Goal: Task Accomplishment & Management: Manage account settings

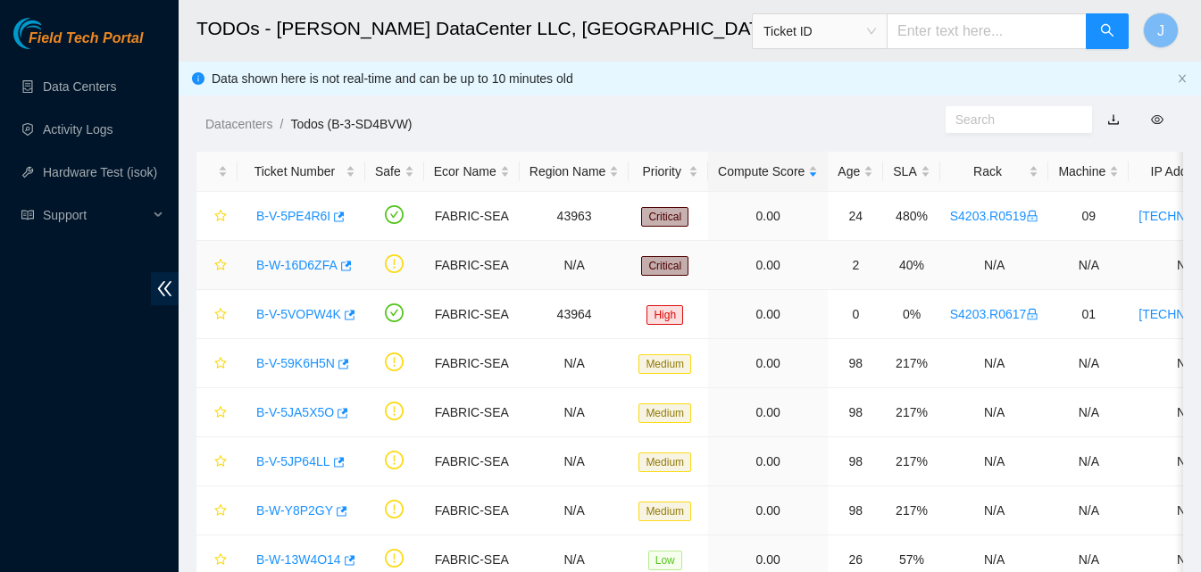
scroll to position [81, 0]
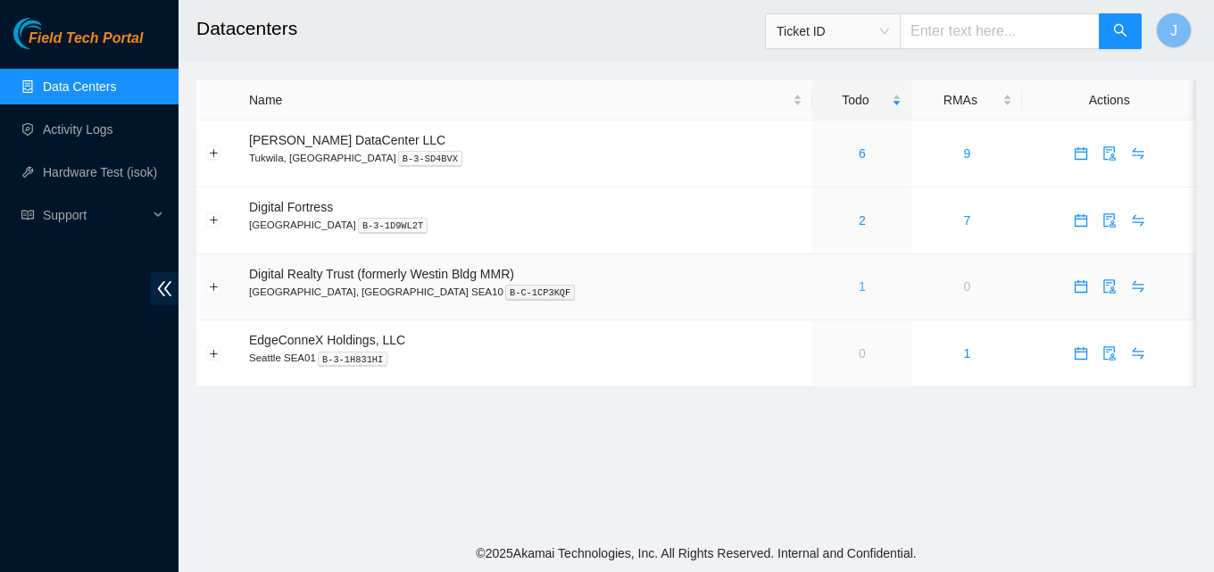
click at [859, 288] on link "1" at bounding box center [862, 286] width 7 height 14
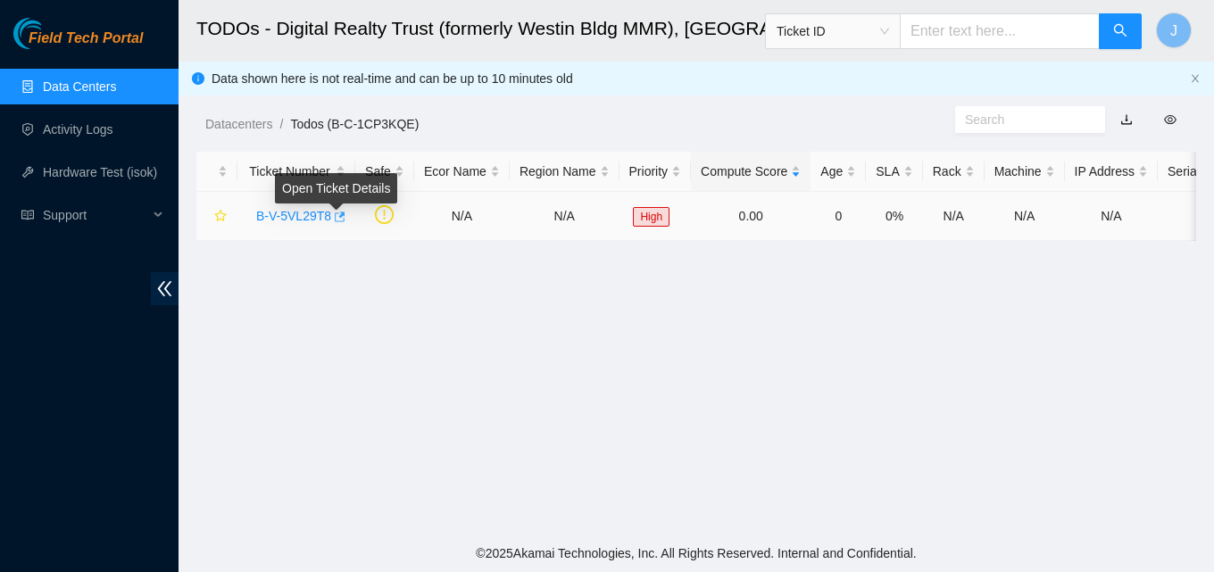
click at [338, 214] on body "Field Tech Portal Data Centers Activity Logs Hardware Test (isok) Support TODOs…" at bounding box center [607, 286] width 1214 height 572
click at [338, 214] on icon "button" at bounding box center [338, 217] width 13 height 13
click at [47, 81] on link "Data Centers" at bounding box center [79, 86] width 73 height 14
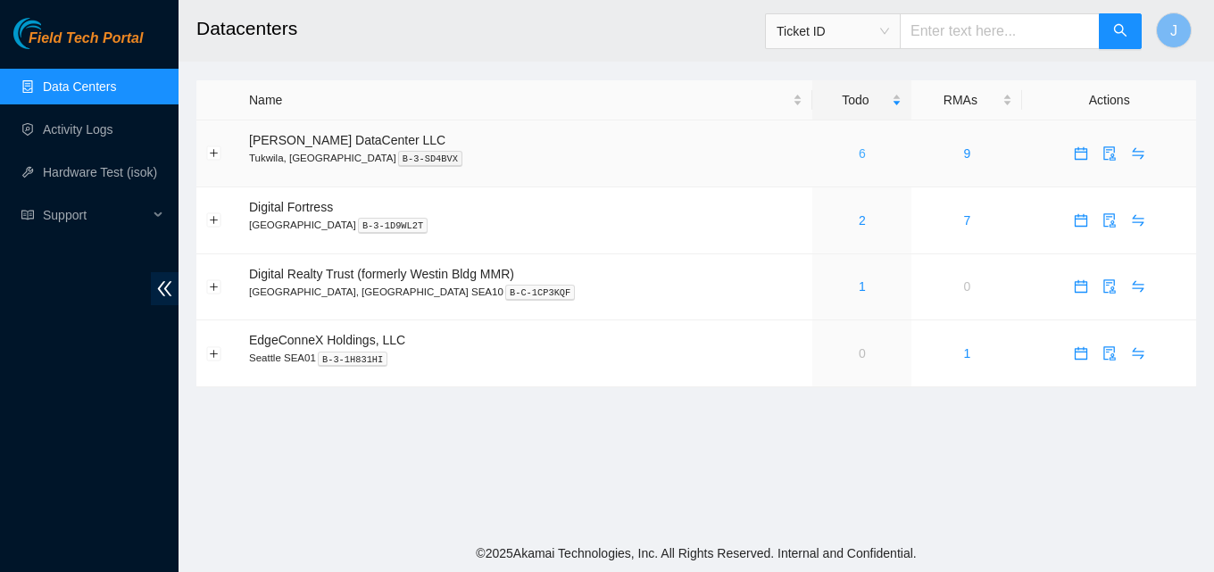
click at [859, 149] on link "6" at bounding box center [862, 153] width 7 height 14
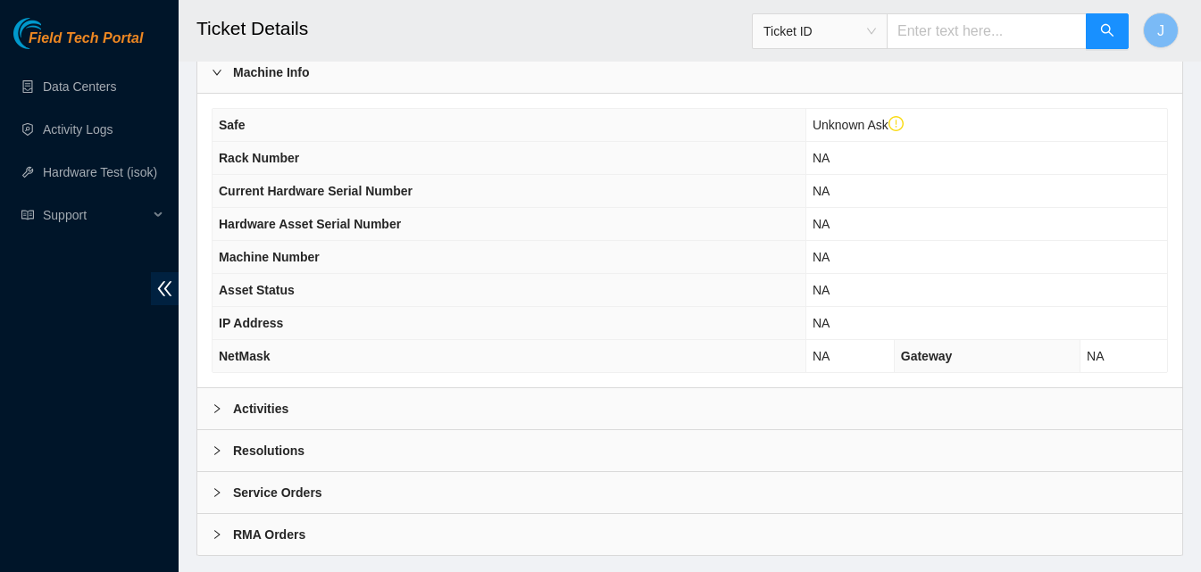
click at [614, 412] on div "Activities" at bounding box center [689, 408] width 985 height 41
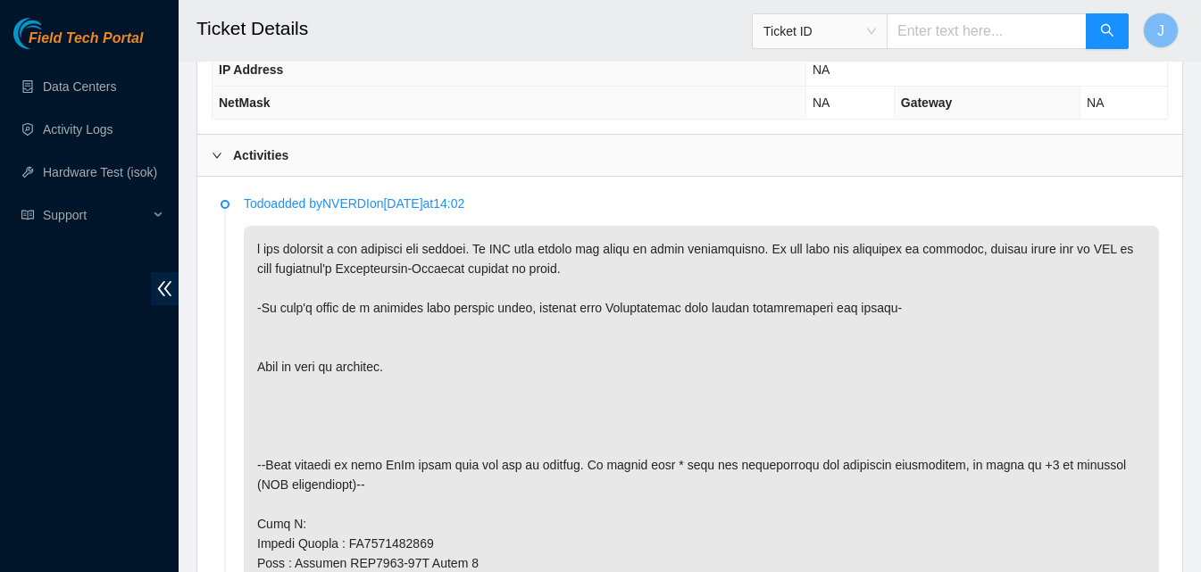
scroll to position [804, 0]
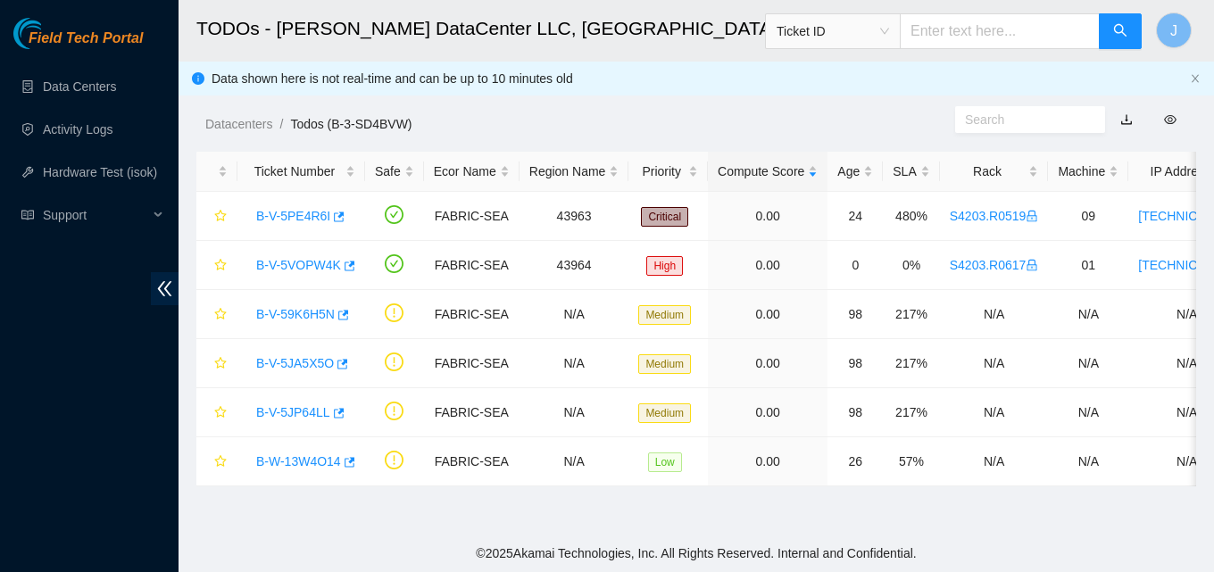
click at [37, 340] on div "Field Tech Portal Data Centers Activity Logs Hardware Test (isok) Support" at bounding box center [89, 295] width 179 height 554
click at [29, 383] on div "Field Tech Portal Data Centers Activity Logs Hardware Test (isok) Support" at bounding box center [89, 295] width 179 height 554
